Goal: Understand process/instructions: Learn about a topic

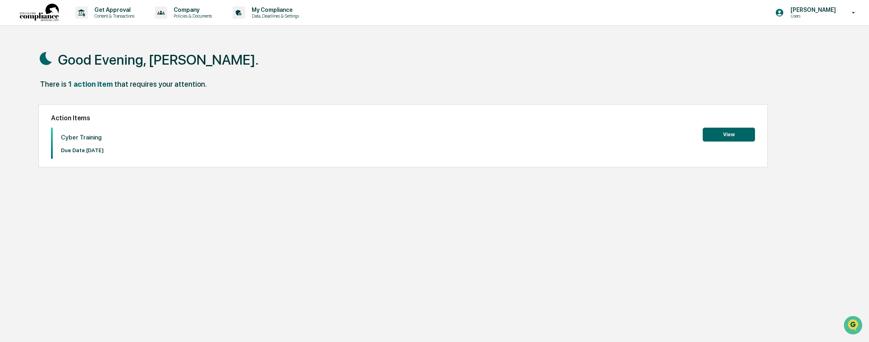
click at [708, 137] on button "View" at bounding box center [729, 134] width 52 height 14
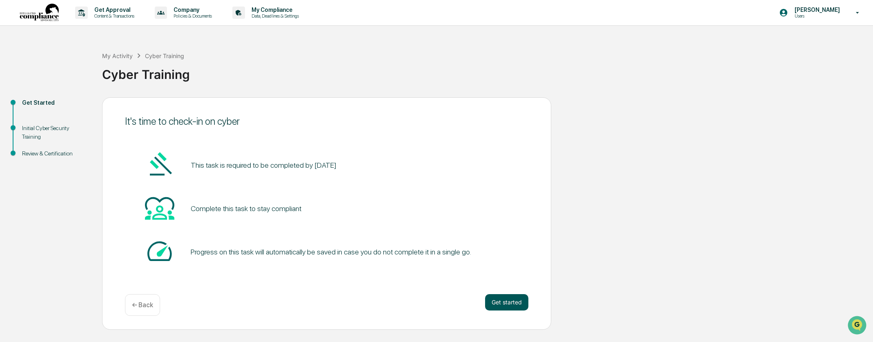
click at [517, 302] on button "Get started" at bounding box center [506, 302] width 43 height 16
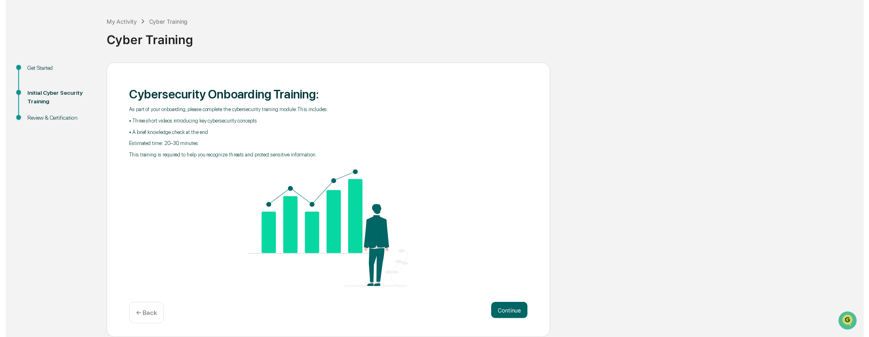
scroll to position [35, 0]
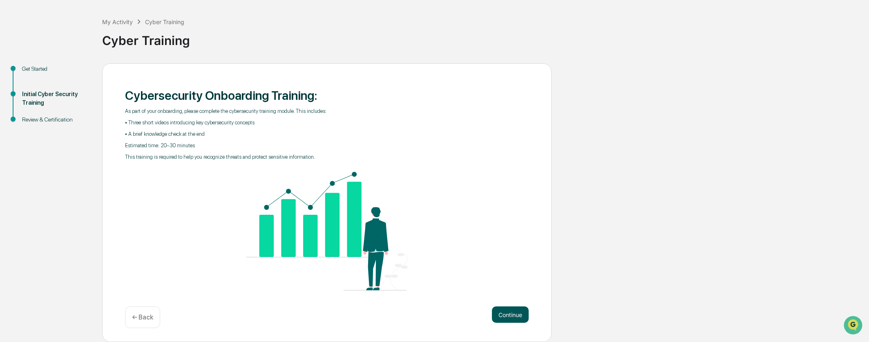
click at [512, 317] on button "Continue" at bounding box center [510, 314] width 37 height 16
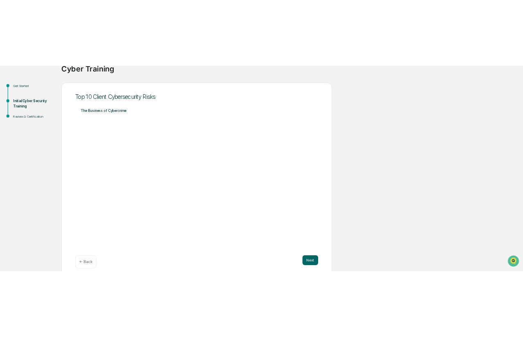
scroll to position [78, 0]
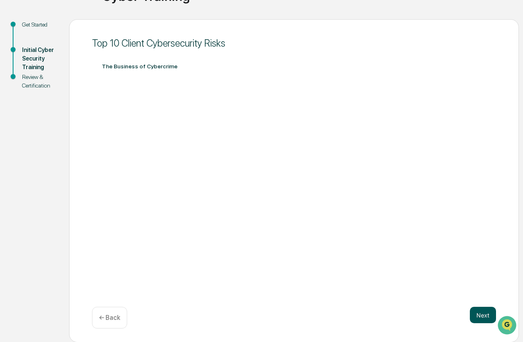
click at [480, 314] on button "Next" at bounding box center [482, 314] width 26 height 16
click at [482, 315] on button "Next" at bounding box center [482, 314] width 26 height 16
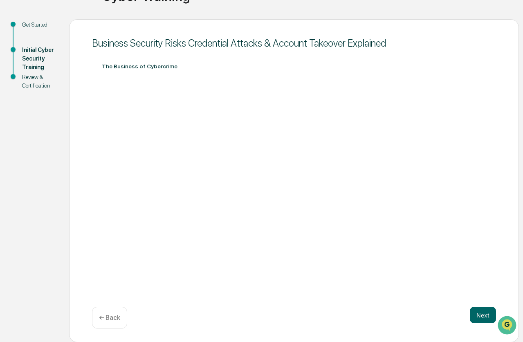
click at [48, 86] on div "Review & Certification" at bounding box center [39, 81] width 34 height 17
click at [483, 312] on button "Next" at bounding box center [482, 314] width 26 height 16
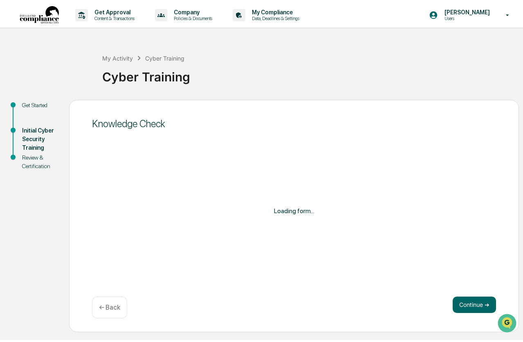
scroll to position [0, 0]
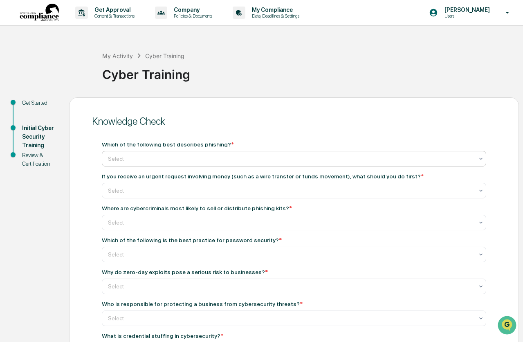
click at [190, 156] on div at bounding box center [290, 158] width 365 height 8
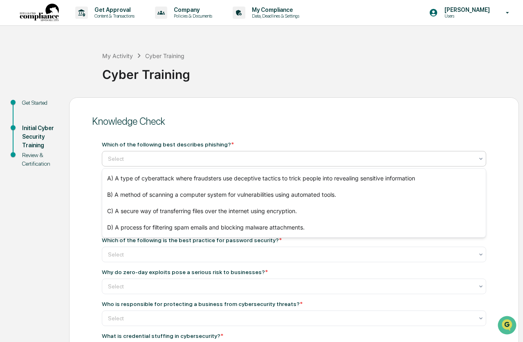
click at [202, 118] on div "Knowledge Check" at bounding box center [294, 121] width 404 height 12
